Goal: Navigation & Orientation: Find specific page/section

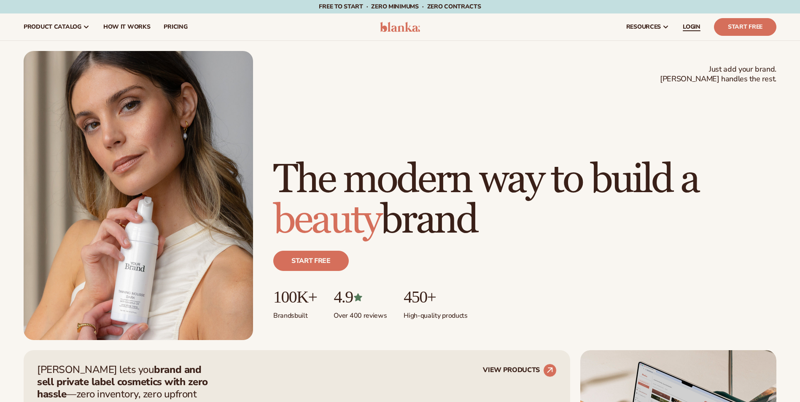
click at [697, 31] on link "LOGIN" at bounding box center [691, 26] width 31 height 27
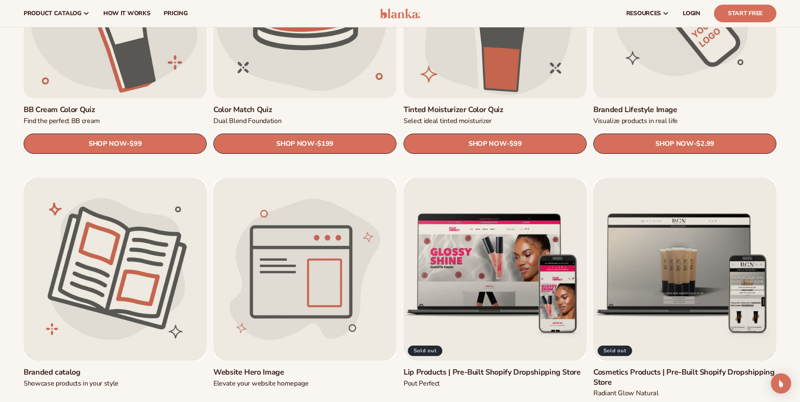
scroll to position [801, 0]
